Goal: Communication & Community: Answer question/provide support

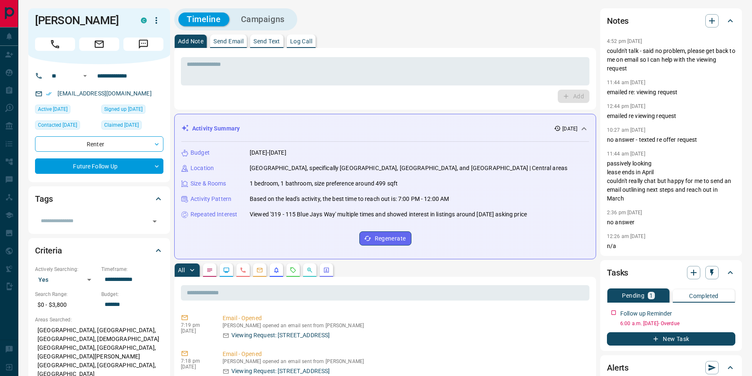
click at [141, 93] on div "[EMAIL_ADDRESS][DOMAIN_NAME]" at bounding box center [99, 94] width 128 height 14
drag, startPoint x: 131, startPoint y: 94, endPoint x: 58, endPoint y: 95, distance: 72.6
click at [58, 95] on div "[EMAIL_ADDRESS][DOMAIN_NAME]" at bounding box center [99, 94] width 128 height 14
copy link "[EMAIL_ADDRESS][DOMAIN_NAME]"
click at [292, 271] on icon "Requests" at bounding box center [293, 270] width 7 height 7
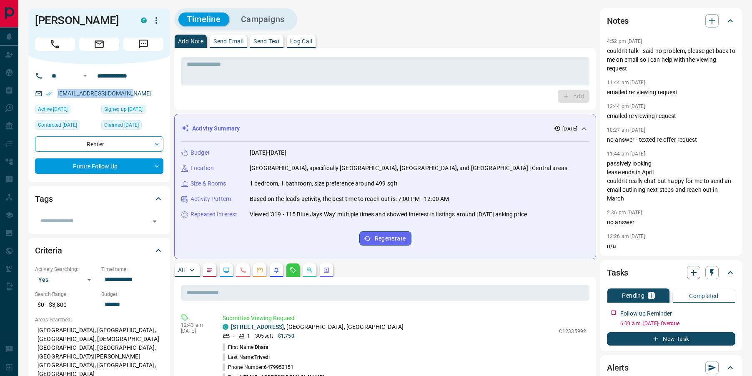
click at [218, 44] on p "Send Email" at bounding box center [228, 41] width 30 height 6
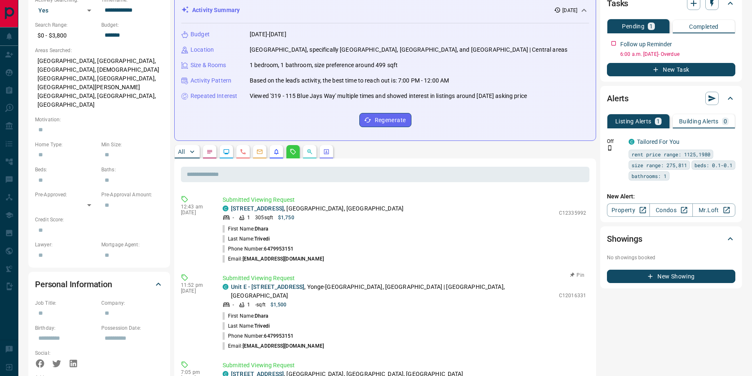
scroll to position [270, 0]
click at [259, 153] on icon "Emails" at bounding box center [259, 151] width 7 height 7
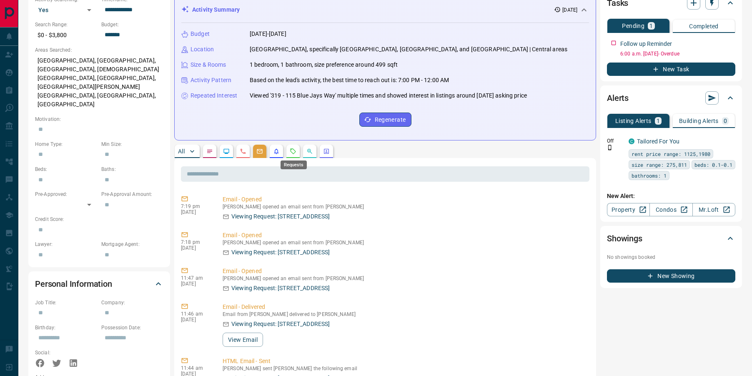
click at [292, 151] on icon "Requests" at bounding box center [293, 151] width 7 height 7
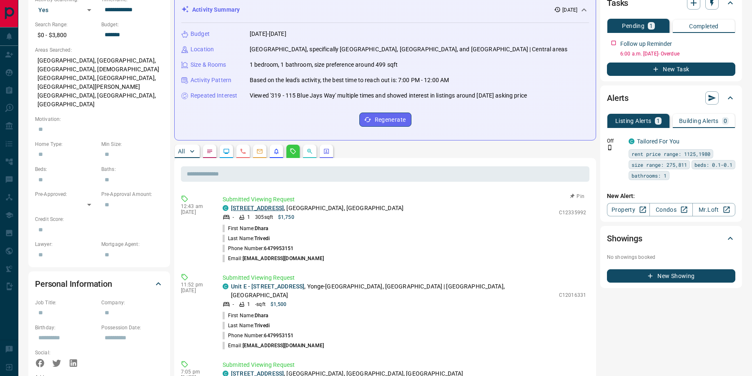
click at [282, 209] on link "[STREET_ADDRESS]" at bounding box center [257, 208] width 53 height 7
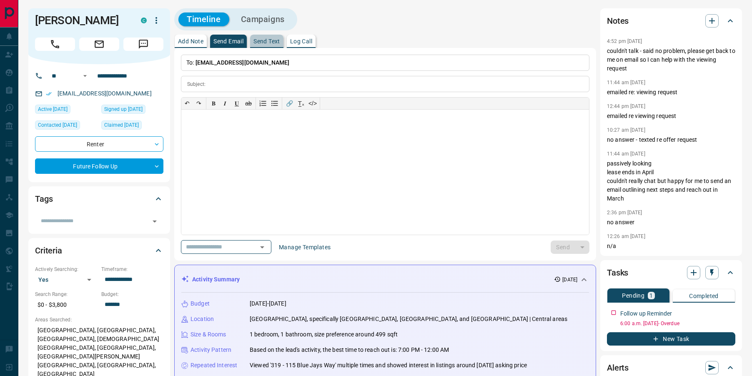
click at [272, 43] on p "Send Text" at bounding box center [266, 41] width 27 height 6
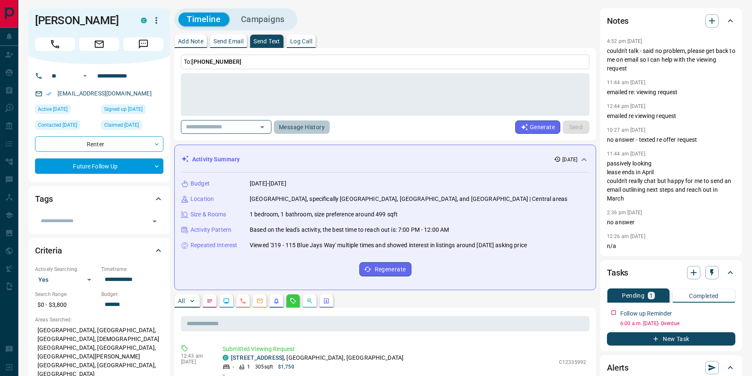
click at [315, 126] on button "Message History" at bounding box center [302, 126] width 56 height 13
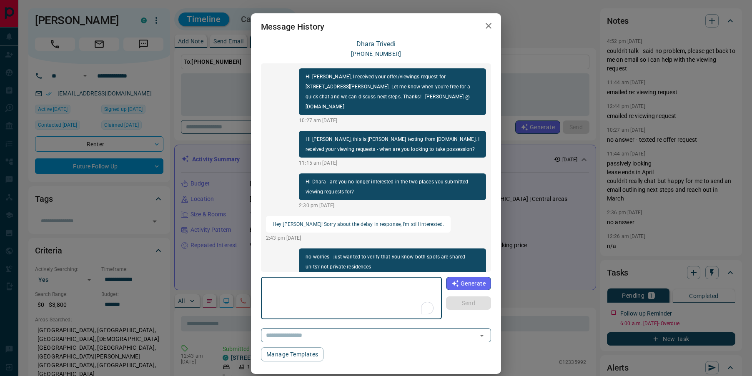
scroll to position [230, 0]
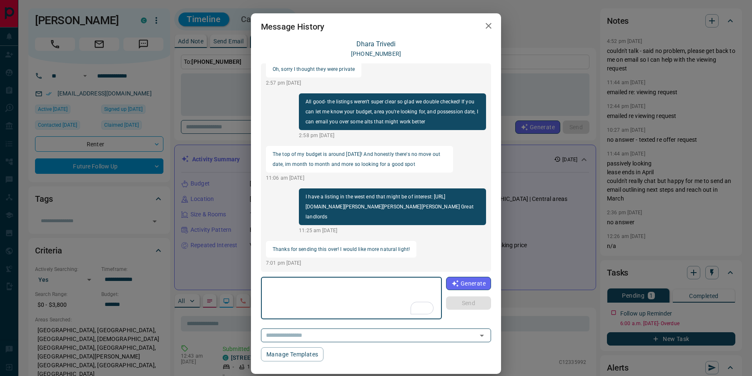
click at [490, 26] on icon "button" at bounding box center [489, 26] width 10 height 10
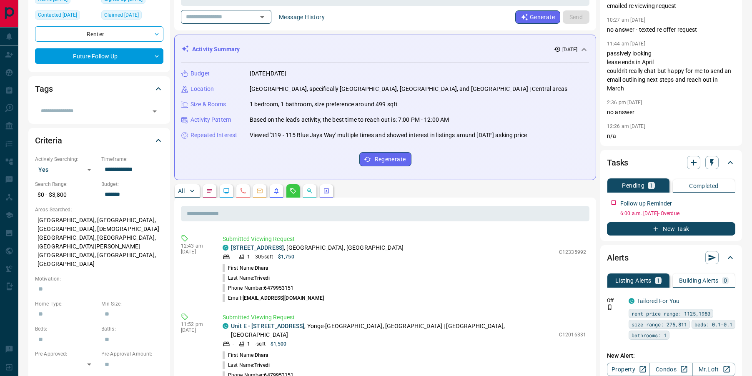
scroll to position [110, 0]
click at [270, 246] on link "[STREET_ADDRESS]" at bounding box center [257, 247] width 53 height 7
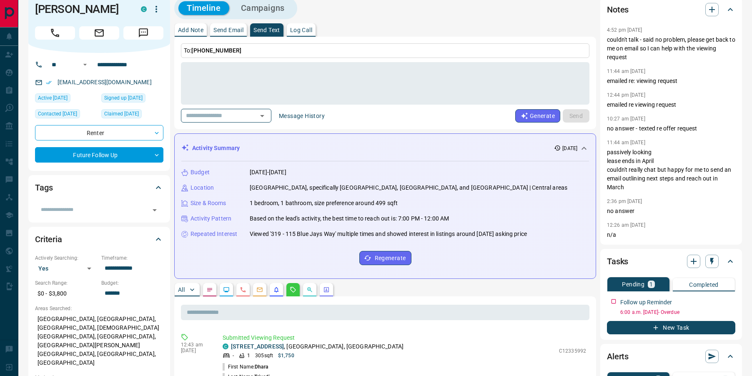
scroll to position [0, 0]
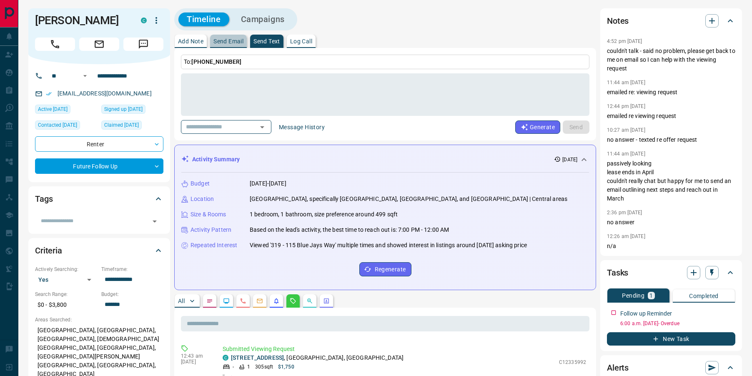
click at [224, 41] on p "Send Email" at bounding box center [228, 41] width 30 height 6
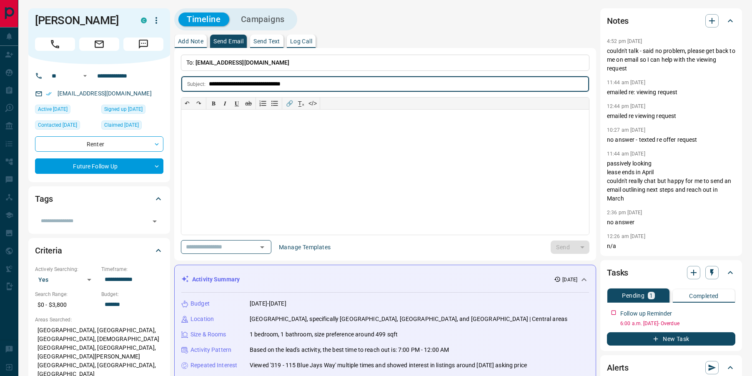
type input "**********"
click at [259, 125] on div at bounding box center [385, 172] width 408 height 125
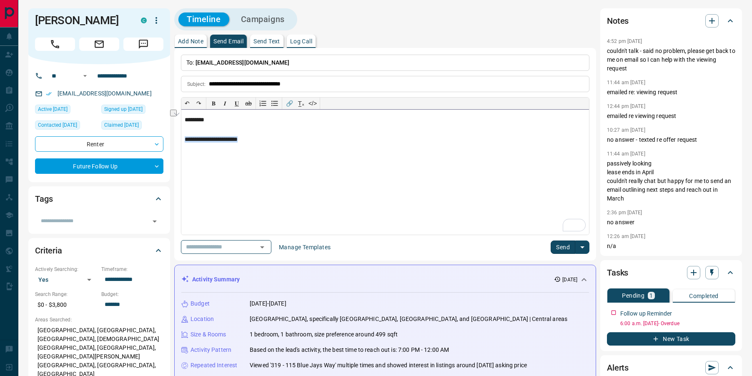
drag, startPoint x: 256, startPoint y: 140, endPoint x: 180, endPoint y: 141, distance: 75.5
click at [559, 251] on button "Send" at bounding box center [563, 247] width 25 height 13
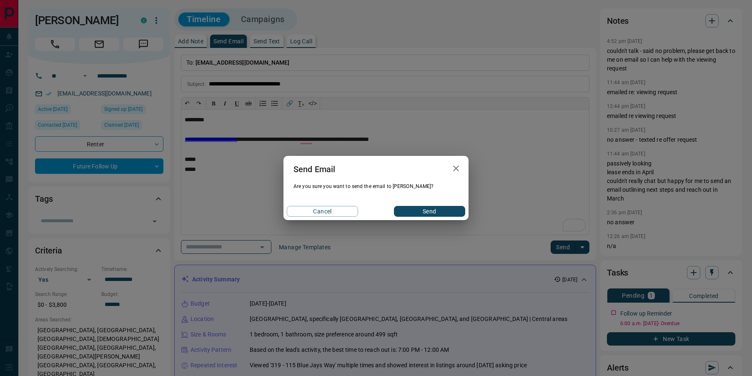
click at [448, 216] on button "Send" at bounding box center [429, 211] width 71 height 11
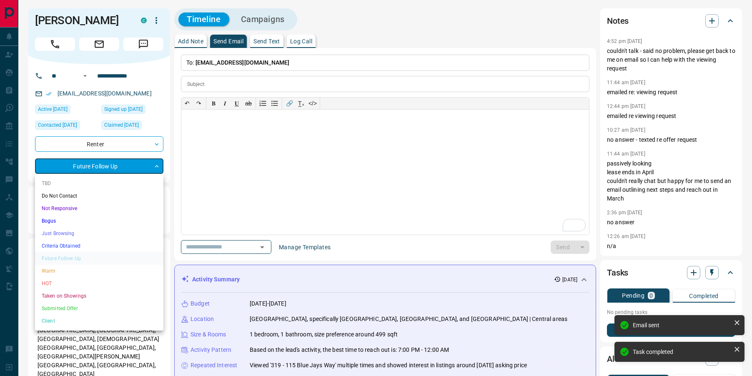
click at [76, 243] on li "Criteria Obtained" at bounding box center [99, 246] width 128 height 13
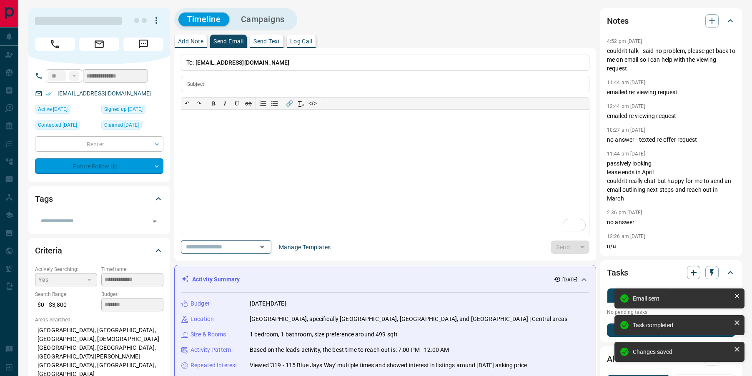
type input "*"
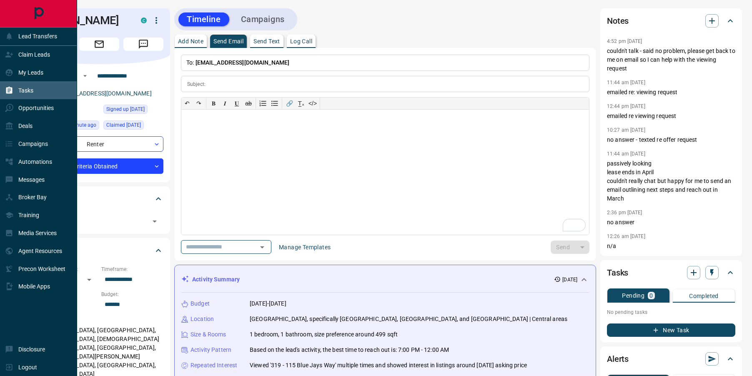
click at [6, 88] on icon at bounding box center [9, 90] width 6 height 7
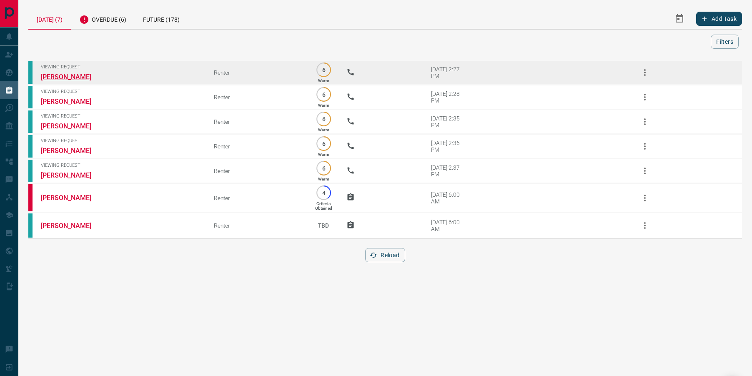
click at [65, 77] on link "[PERSON_NAME]" at bounding box center [72, 77] width 63 height 8
